Goal: Transaction & Acquisition: Purchase product/service

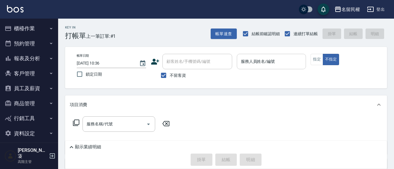
click at [256, 62] on input "服務人員姓名/編號" at bounding box center [271, 61] width 64 height 10
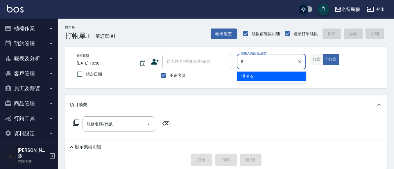
type input "瀞蓤-5"
type button "false"
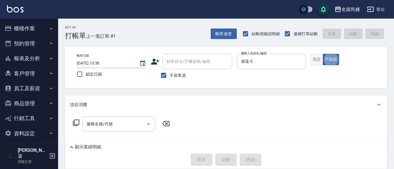
click at [312, 62] on button "指定" at bounding box center [316, 59] width 12 height 11
click at [134, 121] on input "服務名稱/代號" at bounding box center [114, 124] width 59 height 10
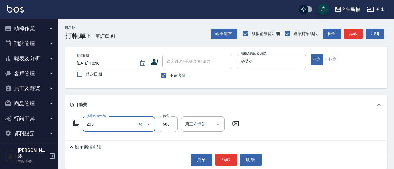
type input "指定洗剪(205)"
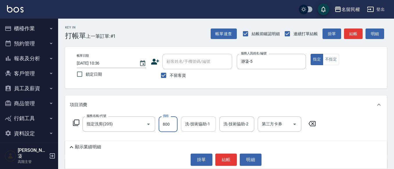
type input "800"
click at [192, 122] on input "洗-技術協助-1" at bounding box center [198, 124] width 30 height 10
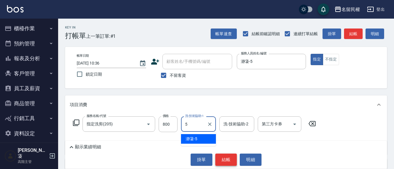
type input "瀞蓤-5"
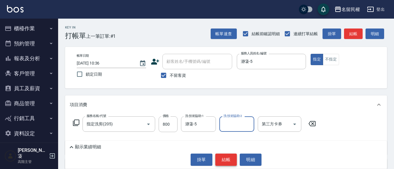
click at [232, 160] on button "結帳" at bounding box center [226, 159] width 22 height 12
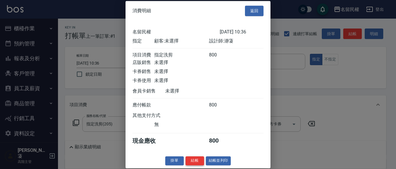
scroll to position [8, 0]
click at [199, 158] on button "結帳" at bounding box center [195, 160] width 19 height 9
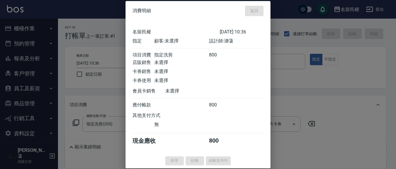
type input "[DATE] 12:21"
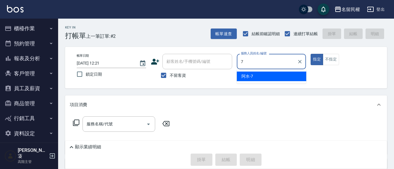
type input "阿水-7"
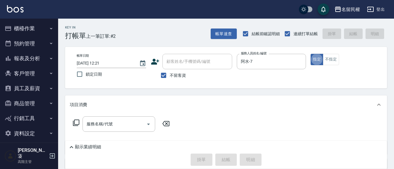
type button "true"
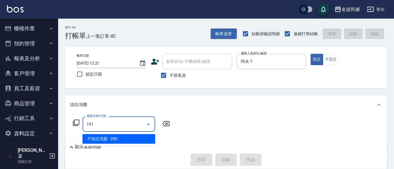
type input "不指定洗髮(101)"
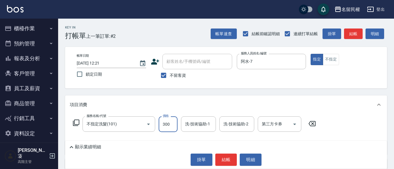
type input "300"
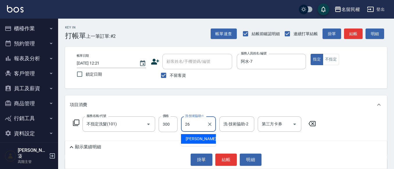
type input "沅莘-26"
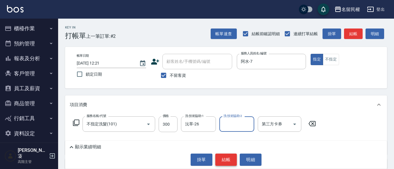
click at [231, 162] on button "結帳" at bounding box center [226, 159] width 22 height 12
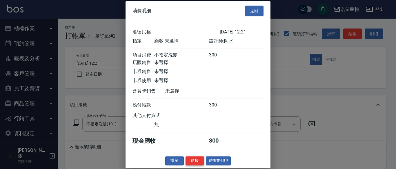
click at [196, 165] on button "結帳" at bounding box center [195, 160] width 19 height 9
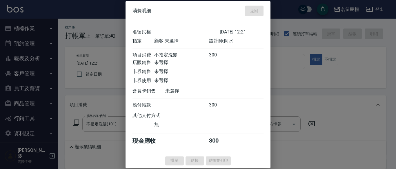
type input "[DATE] 12:41"
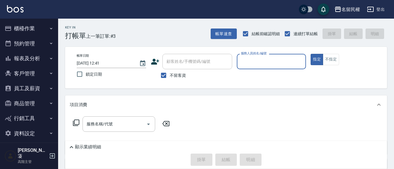
click at [292, 59] on input "服務人員姓名/編號" at bounding box center [271, 61] width 64 height 10
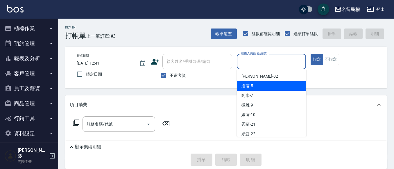
click at [258, 87] on div "瀞蓤 -5" at bounding box center [271, 86] width 69 height 10
type input "瀞蓤-5"
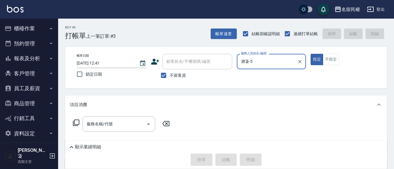
drag, startPoint x: 333, startPoint y: 55, endPoint x: 265, endPoint y: 80, distance: 71.8
click at [333, 55] on button "不指定" at bounding box center [330, 59] width 16 height 11
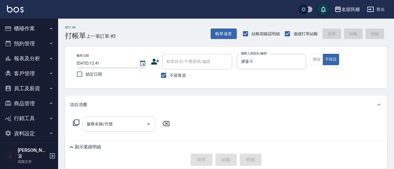
click at [116, 130] on div "服務名稱/代號" at bounding box center [118, 123] width 73 height 15
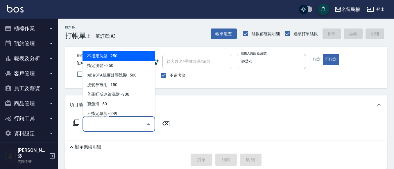
click at [125, 54] on span "不指定洗髮 - 250" at bounding box center [118, 56] width 73 height 10
type input "不指定洗髮(101)"
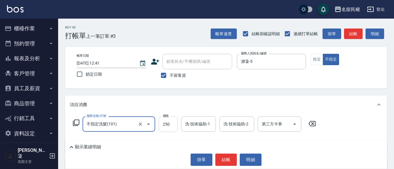
click at [167, 126] on input "250" at bounding box center [167, 124] width 19 height 16
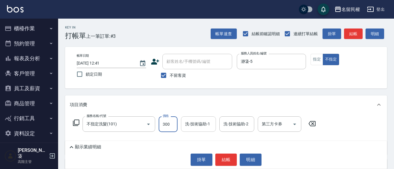
type input "300"
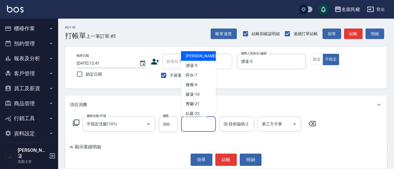
click at [192, 128] on input "洗-技術協助-1" at bounding box center [198, 124] width 30 height 10
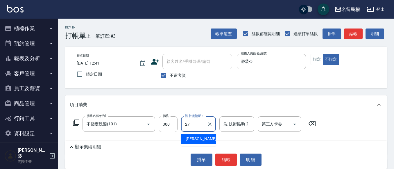
type input "[PERSON_NAME]-27"
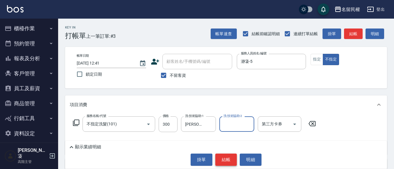
click at [226, 158] on button "結帳" at bounding box center [226, 159] width 22 height 12
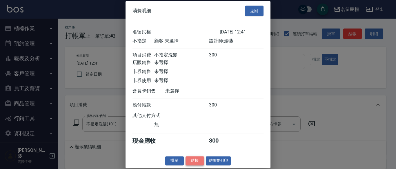
click at [192, 162] on button "結帳" at bounding box center [195, 160] width 19 height 9
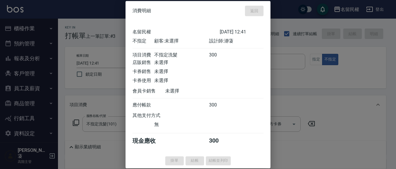
type input "[DATE] 12:42"
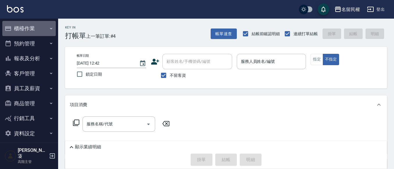
click at [25, 29] on button "櫃檯作業" at bounding box center [28, 28] width 53 height 15
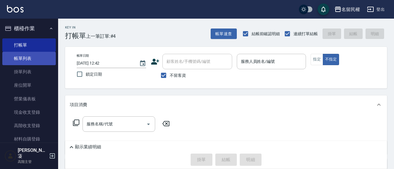
click at [24, 57] on link "帳單列表" at bounding box center [28, 58] width 53 height 13
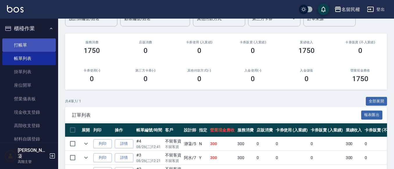
scroll to position [49, 0]
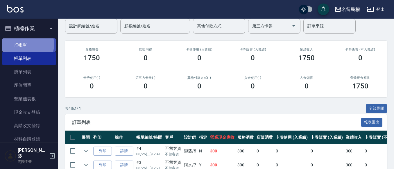
click at [19, 44] on link "打帳單" at bounding box center [28, 44] width 53 height 13
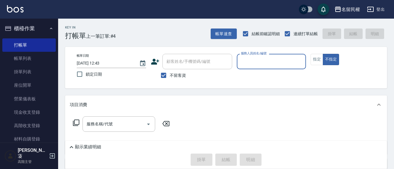
click at [263, 62] on input "服務人員姓名/編號" at bounding box center [271, 61] width 64 height 10
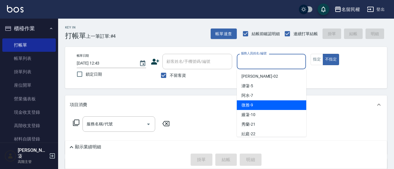
click at [249, 102] on span "微雅 -9" at bounding box center [247, 105] width 12 height 6
type input "微雅-9"
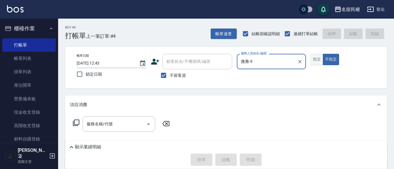
click at [314, 60] on button "指定" at bounding box center [316, 59] width 12 height 11
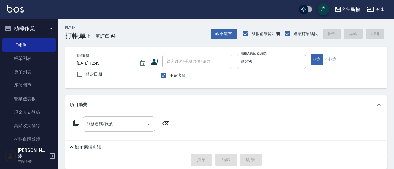
drag, startPoint x: 130, startPoint y: 125, endPoint x: 130, endPoint y: 118, distance: 7.0
click at [130, 124] on input "服務名稱/代號" at bounding box center [114, 124] width 59 height 10
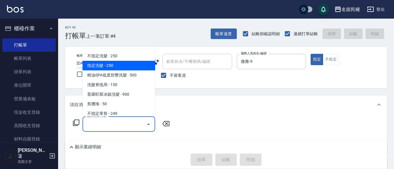
click at [113, 67] on span "指定洗髮 - 250" at bounding box center [118, 66] width 73 height 10
type input "指定洗髮(102)"
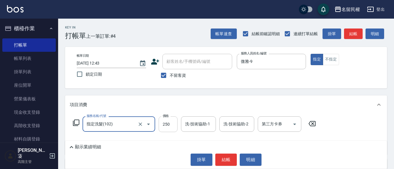
click at [172, 122] on input "250" at bounding box center [167, 124] width 19 height 16
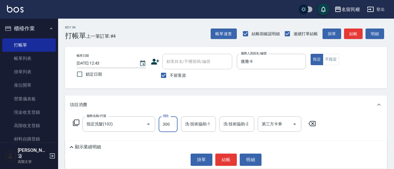
type input "300"
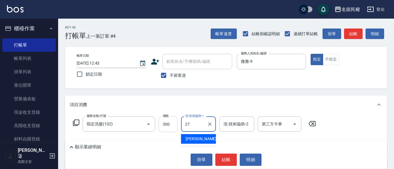
type input "[PERSON_NAME]-27"
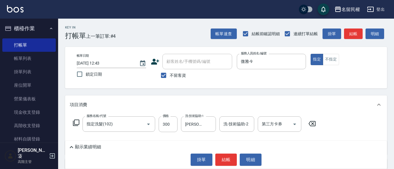
click at [211, 93] on div "Key In 打帳單 上一筆訂單:#4 帳單速查 結帳前確認明細 連續打單結帳 掛單 結帳 明細 帳單日期 [DATE] 12:43 鎖定日期 顧客姓名/手機…" at bounding box center [225, 133] width 335 height 228
click at [226, 161] on button "結帳" at bounding box center [226, 159] width 22 height 12
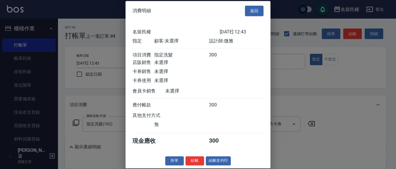
scroll to position [8, 0]
click at [188, 161] on button "結帳" at bounding box center [195, 160] width 19 height 9
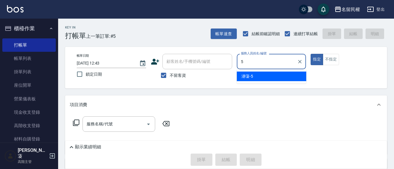
type input "瀞蓤-5"
type button "true"
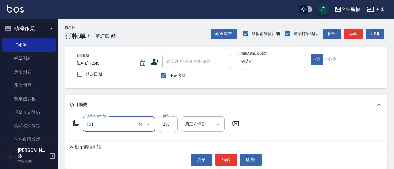
type input "不指定洗髮(101)"
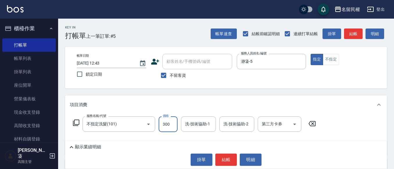
type input "300"
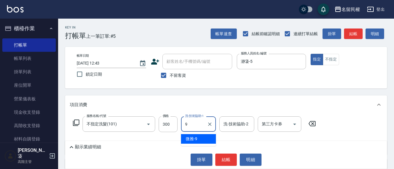
type input "微雅-9"
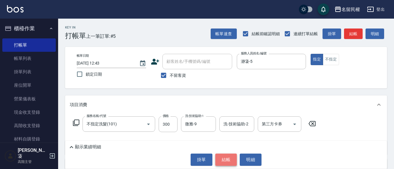
click at [225, 156] on button "結帳" at bounding box center [226, 159] width 22 height 12
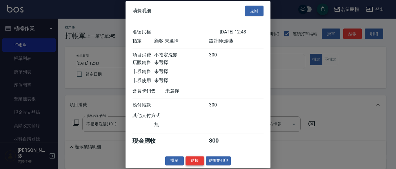
click at [192, 165] on button "結帳" at bounding box center [195, 160] width 19 height 9
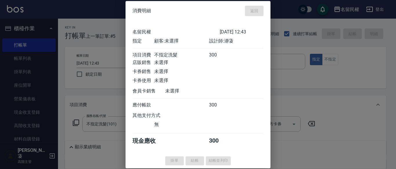
type input "[DATE] 12:44"
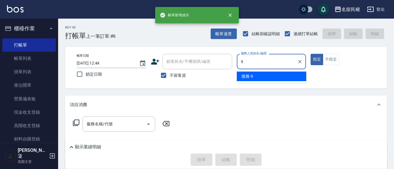
type input "微雅-9"
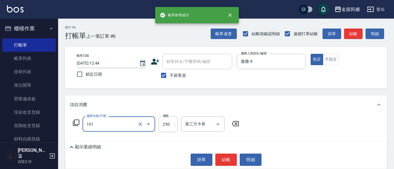
type input "不指定洗髮(101)"
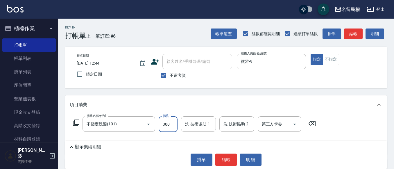
type input "300"
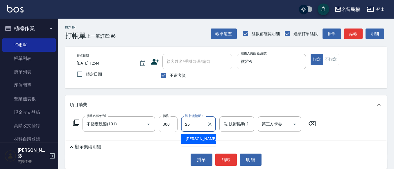
type input "沅莘-26"
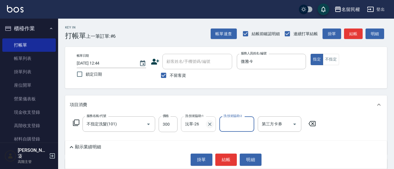
click at [208, 123] on icon "Clear" at bounding box center [210, 124] width 6 height 6
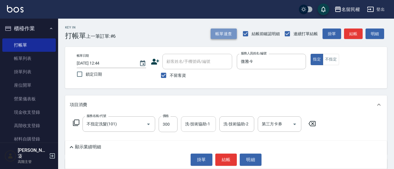
click at [222, 36] on button "帳單速查" at bounding box center [223, 33] width 26 height 11
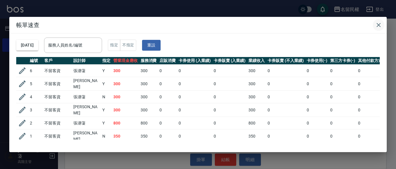
click at [379, 26] on icon "button" at bounding box center [379, 24] width 7 height 7
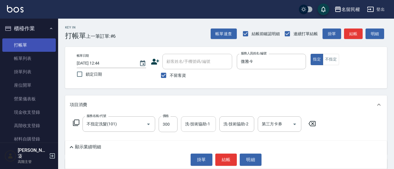
click at [42, 47] on link "打帳單" at bounding box center [28, 44] width 53 height 13
click at [312, 123] on icon at bounding box center [311, 123] width 15 height 7
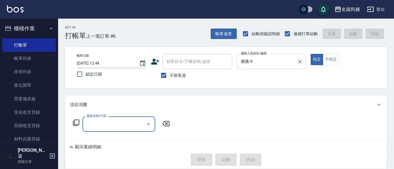
click at [301, 62] on icon "Clear" at bounding box center [300, 62] width 6 height 6
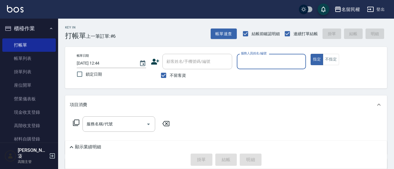
click at [232, 40] on div "Key In 打帳單 上一筆訂單:#6 帳單速查 結帳前確認明細 連續打單結帳 掛單 結帳 明細 帳單日期 [DATE] 12:44 鎖定日期 顧客姓名/手機…" at bounding box center [225, 133] width 335 height 228
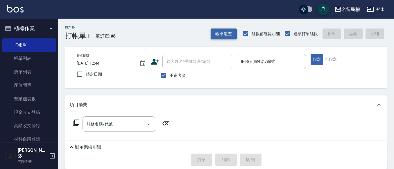
click at [232, 38] on button "帳單速查" at bounding box center [223, 33] width 26 height 11
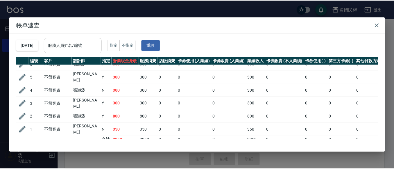
scroll to position [12, 0]
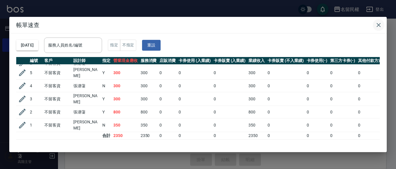
click at [374, 29] on button "button" at bounding box center [379, 25] width 12 height 12
